Goal: Task Accomplishment & Management: Manage account settings

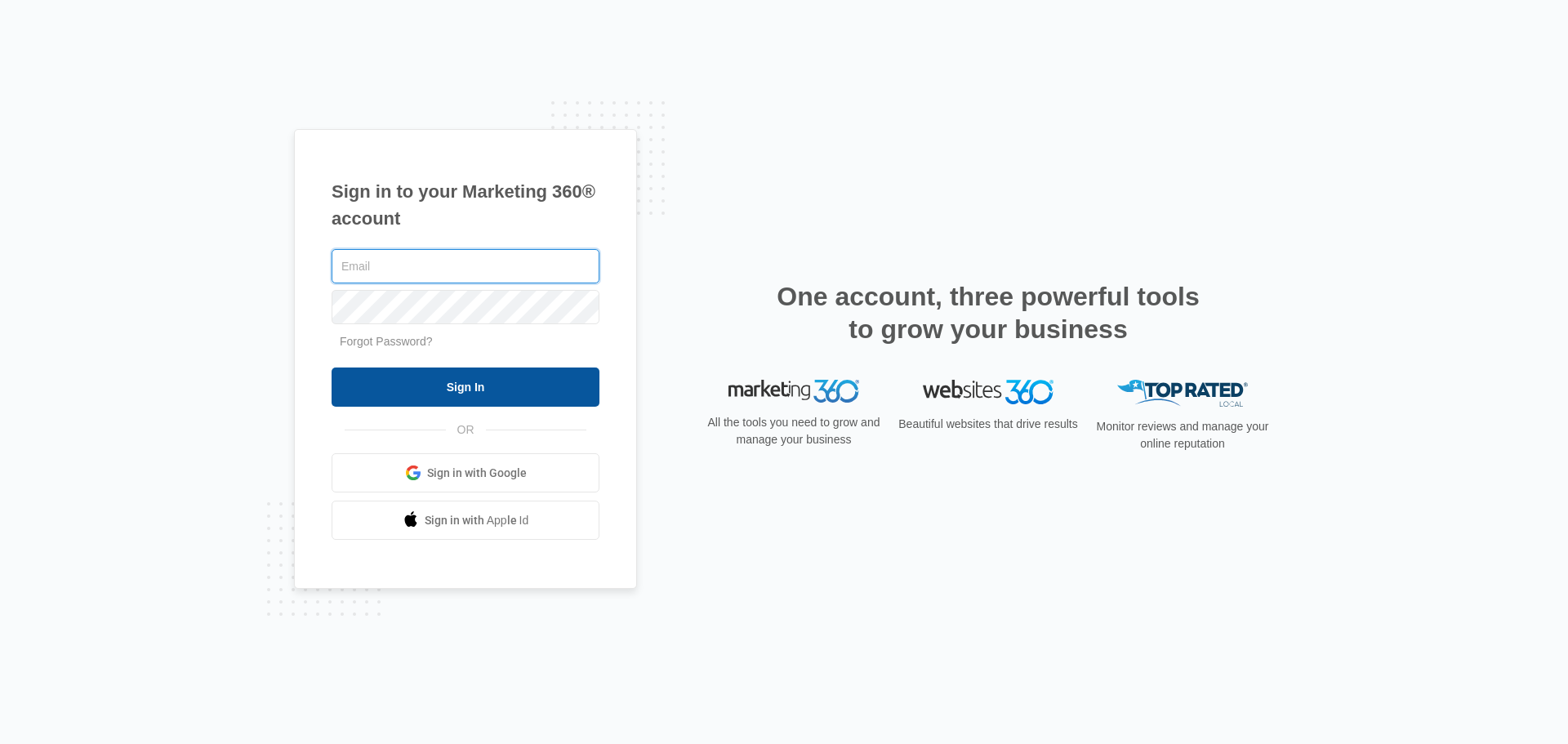
type input "[PERSON_NAME][EMAIL_ADDRESS][DOMAIN_NAME]"
click at [473, 386] on input "Sign In" at bounding box center [465, 387] width 268 height 39
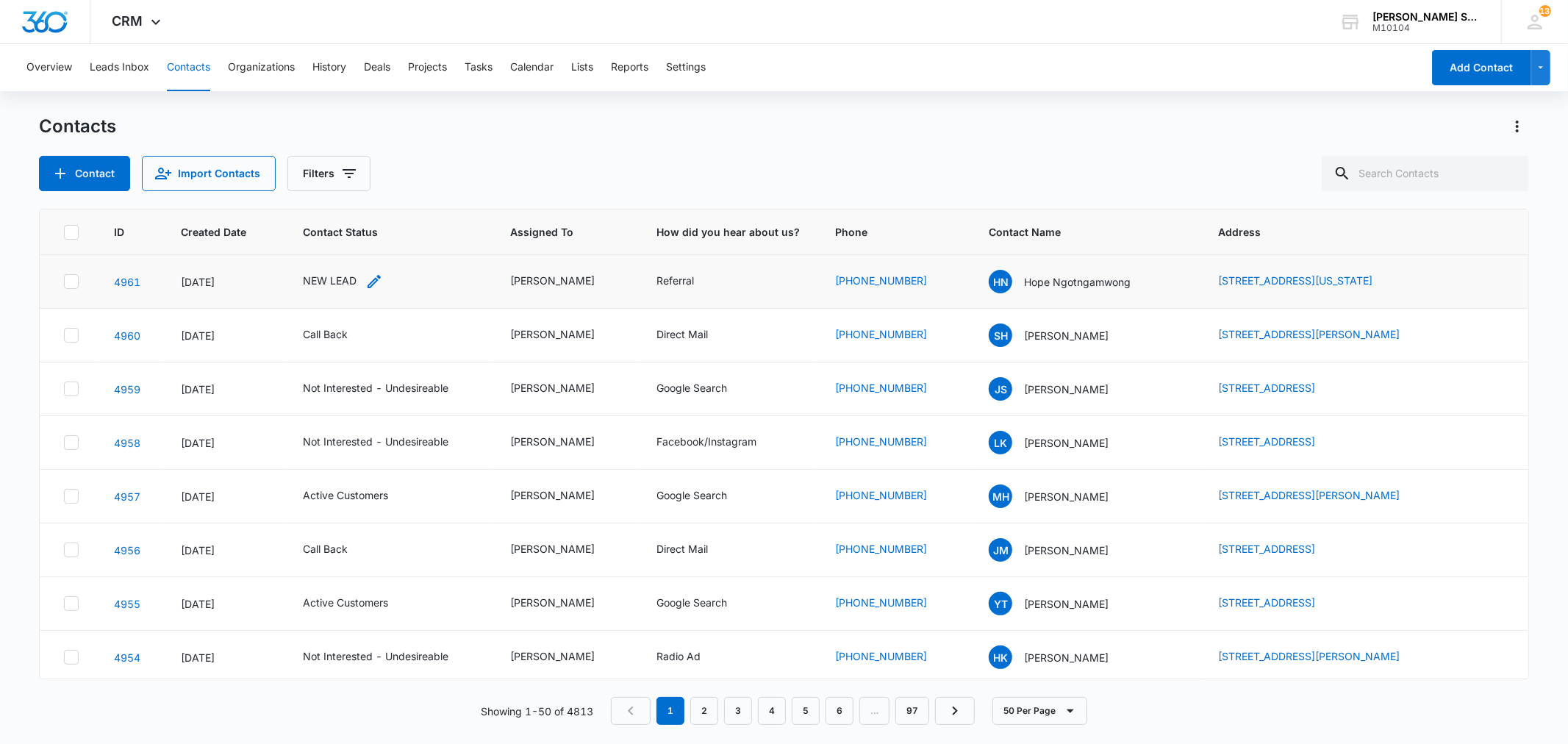
click at [351, 280] on div "NEW LEAD" at bounding box center [329, 280] width 54 height 15
click at [343, 182] on icon "Remove NEW LEAD" at bounding box center [346, 186] width 11 height 11
type input "un"
click at [334, 244] on p "Not Interested - Undesireable" at bounding box center [314, 262] width 42 height 62
click at [519, 211] on div "Contact Status Not Interested - Undesireable Cancel Save" at bounding box center [395, 191] width 276 height 148
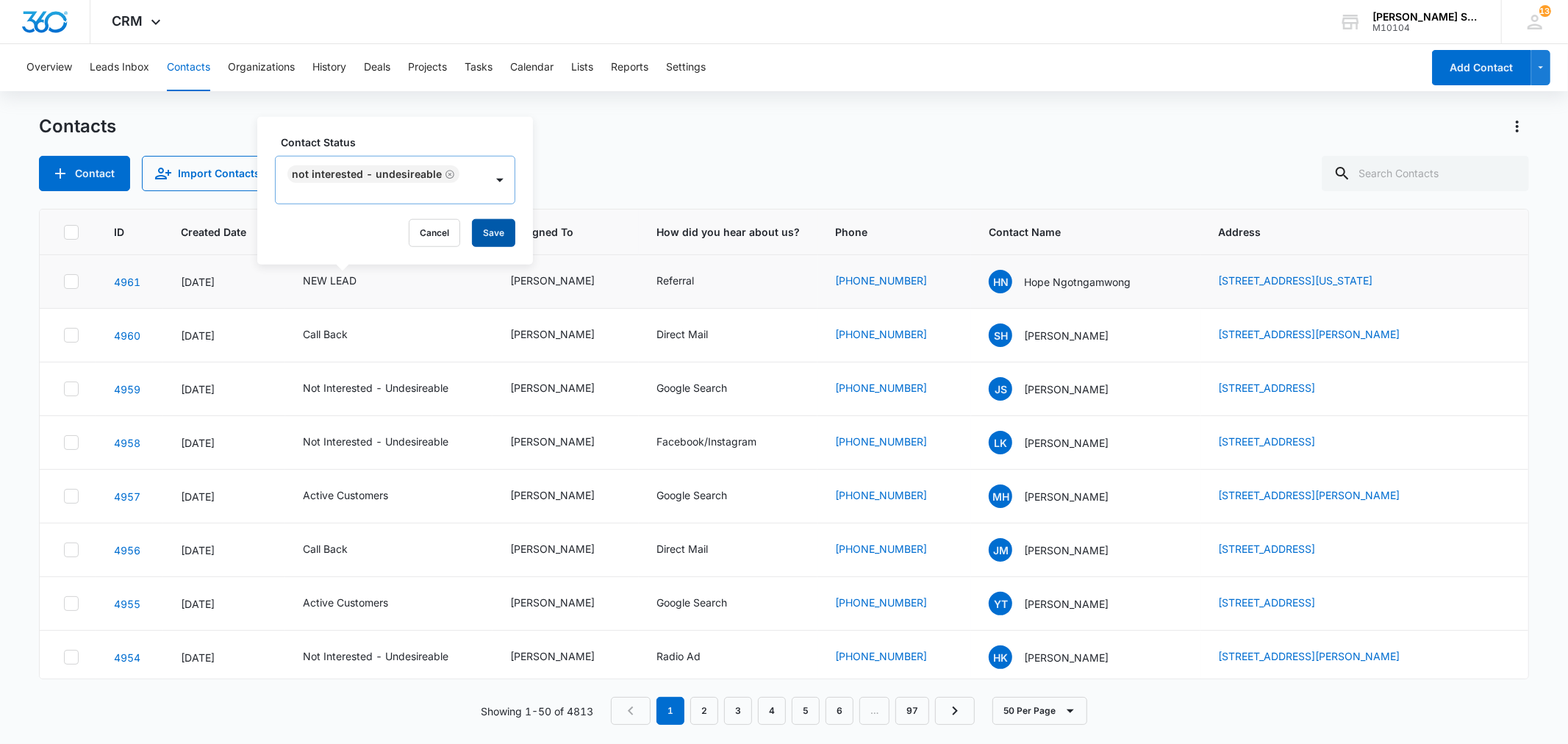
click at [495, 221] on button "Save" at bounding box center [493, 233] width 43 height 28
